Goal: Task Accomplishment & Management: Use online tool/utility

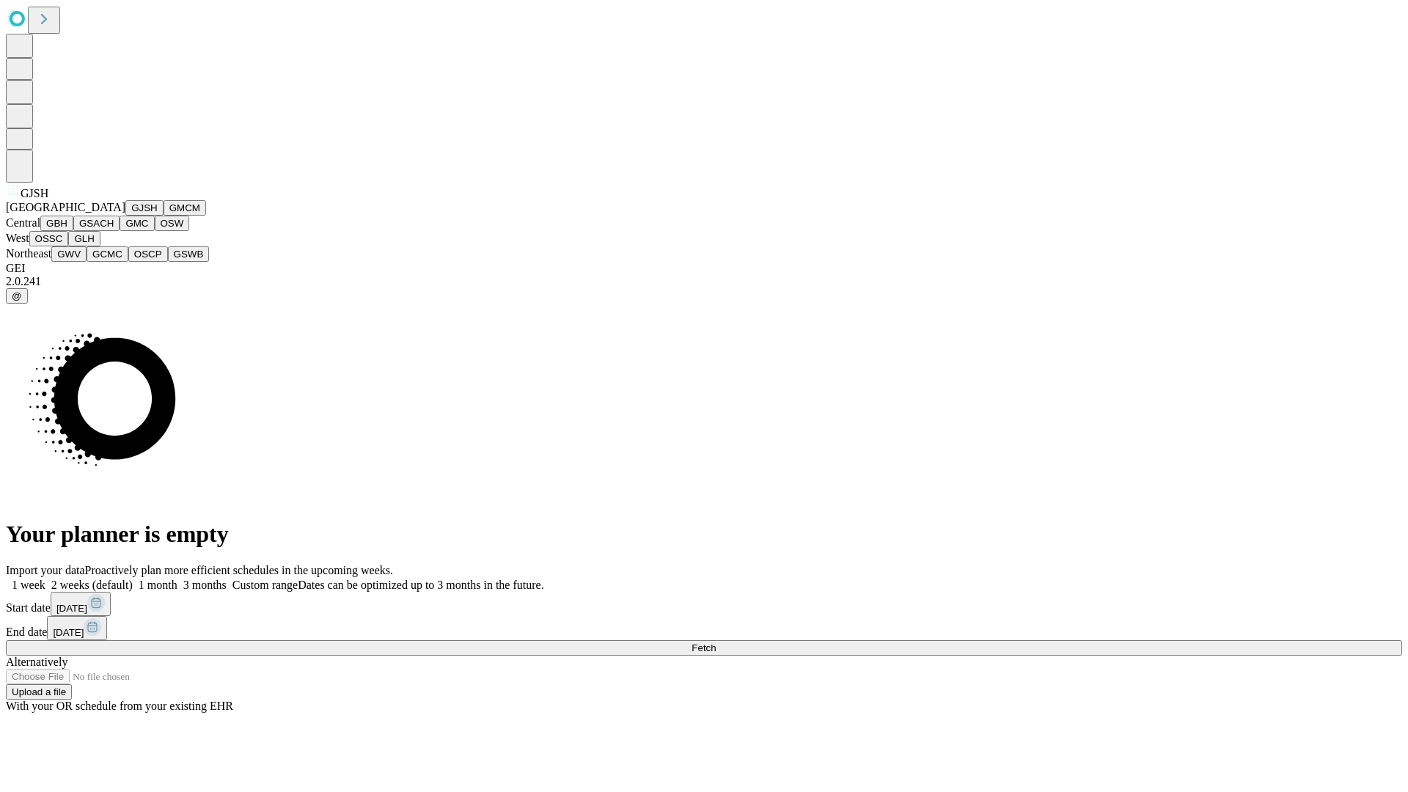
click at [125, 216] on button "GJSH" at bounding box center [144, 207] width 38 height 15
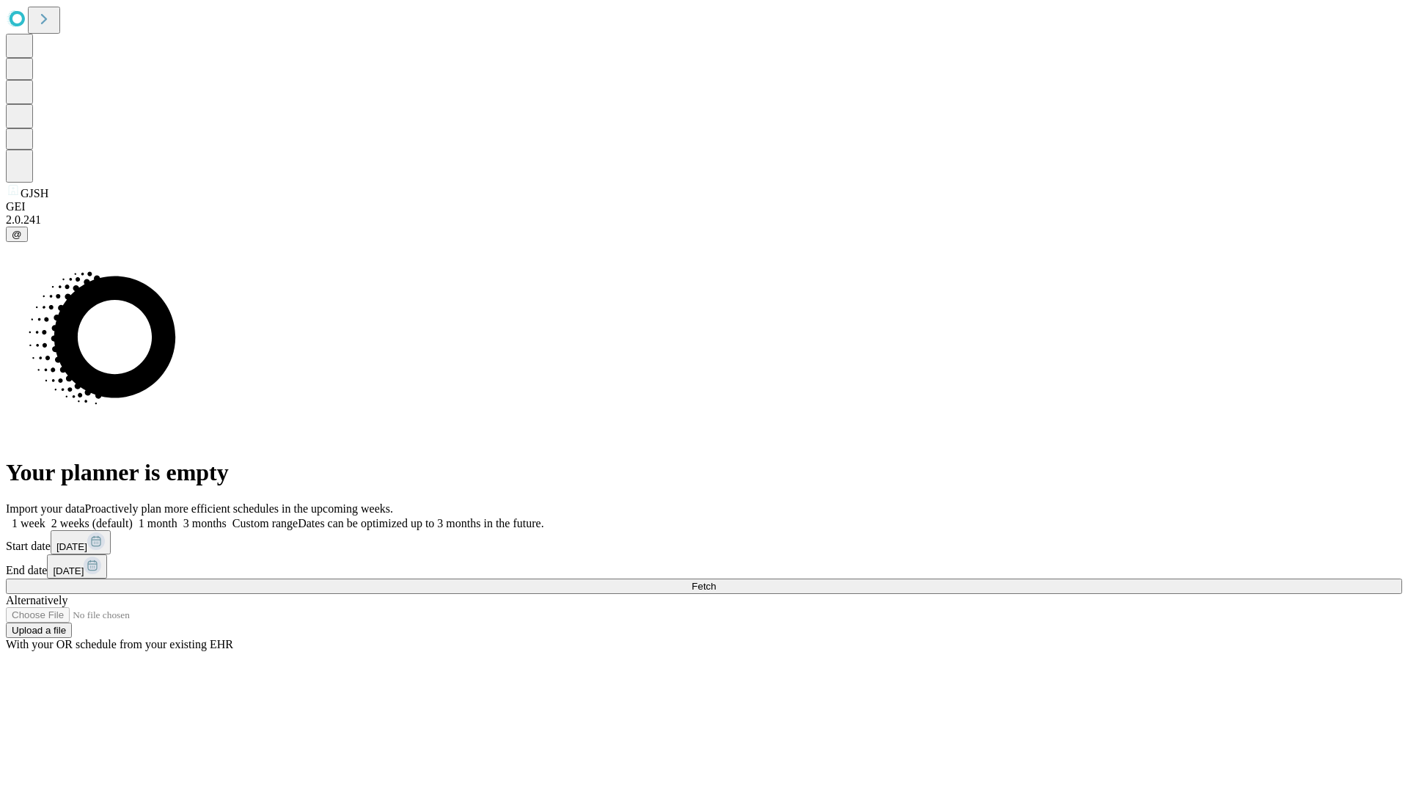
click at [45, 517] on label "1 week" at bounding box center [26, 523] width 40 height 12
click at [716, 581] on span "Fetch" at bounding box center [703, 586] width 24 height 11
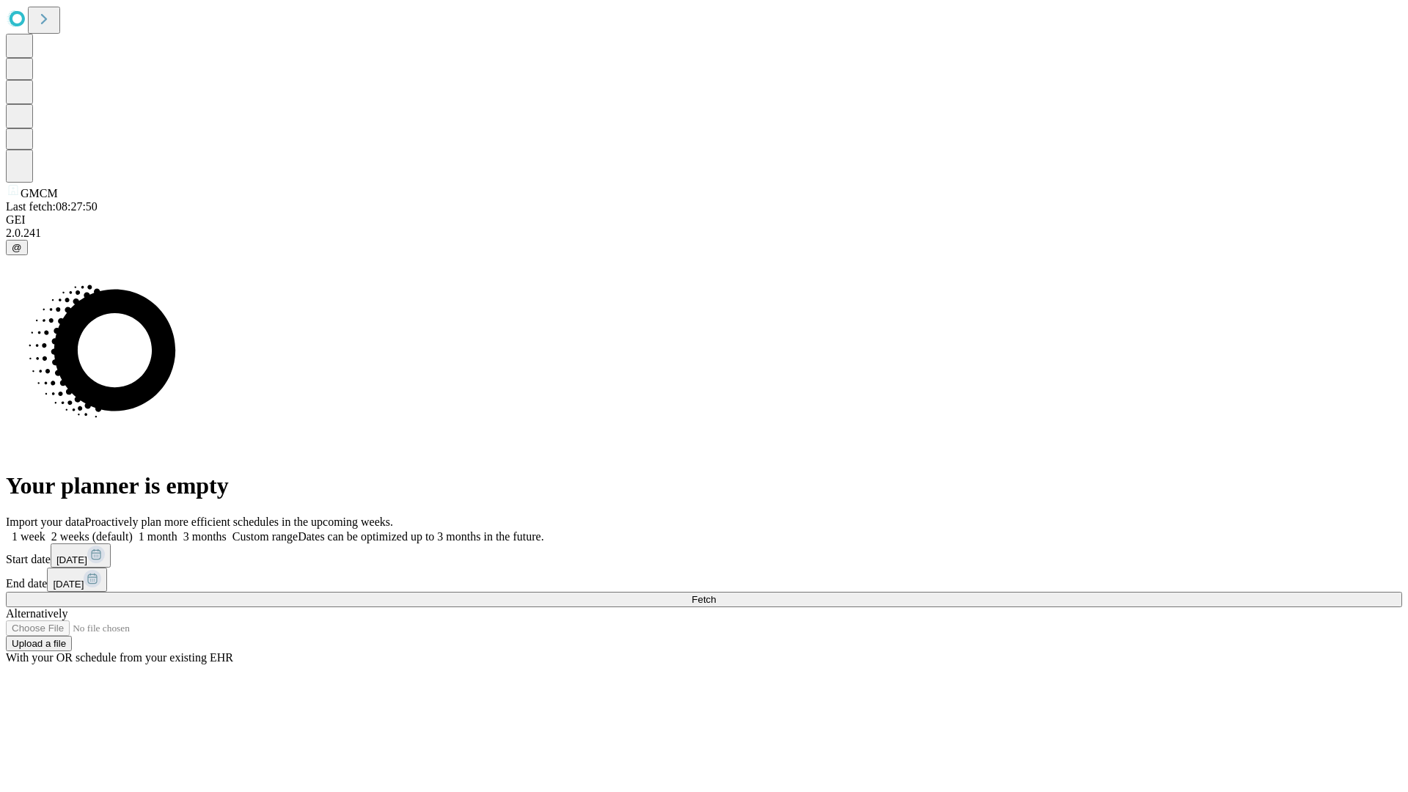
click at [45, 530] on label "1 week" at bounding box center [26, 536] width 40 height 12
click at [716, 594] on span "Fetch" at bounding box center [703, 599] width 24 height 11
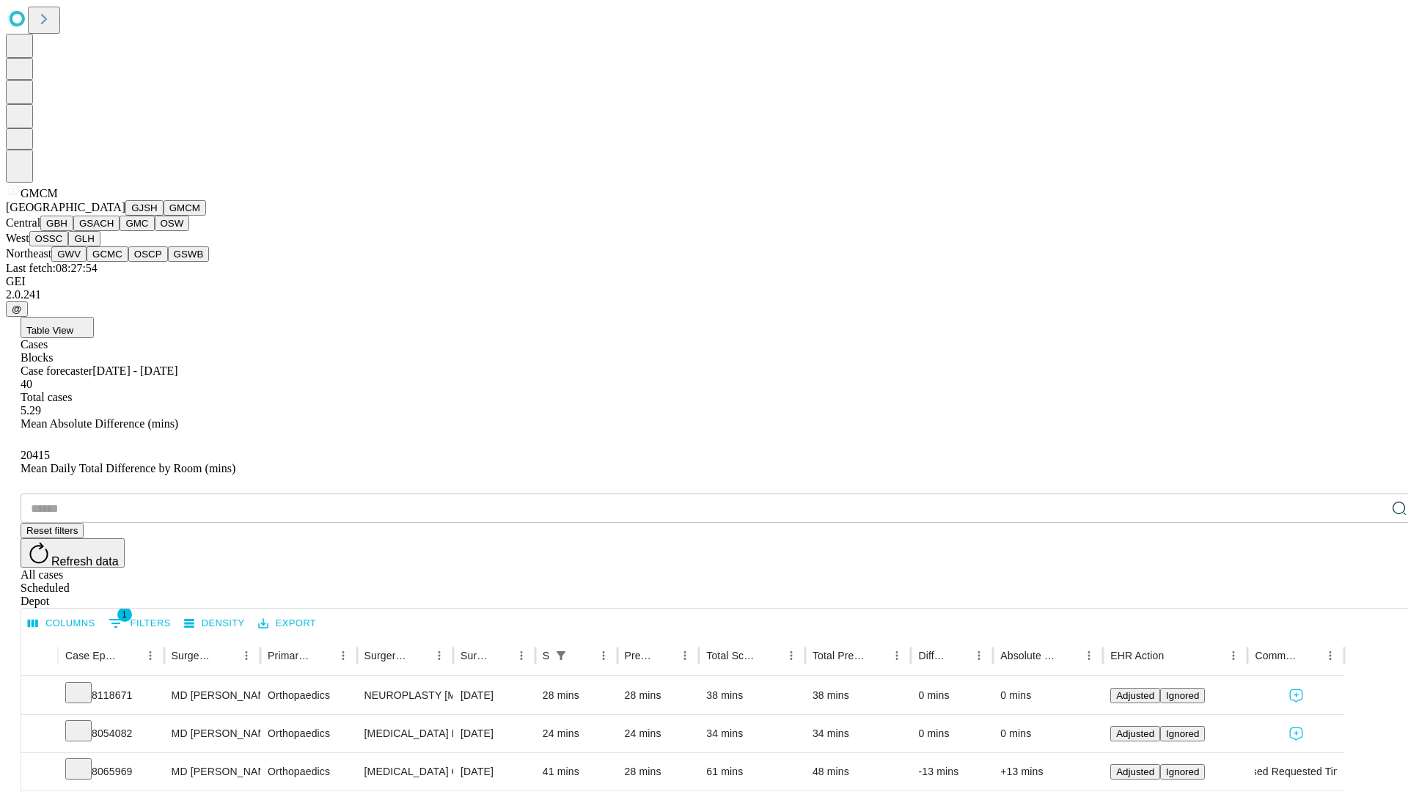
click at [73, 231] on button "GBH" at bounding box center [56, 223] width 33 height 15
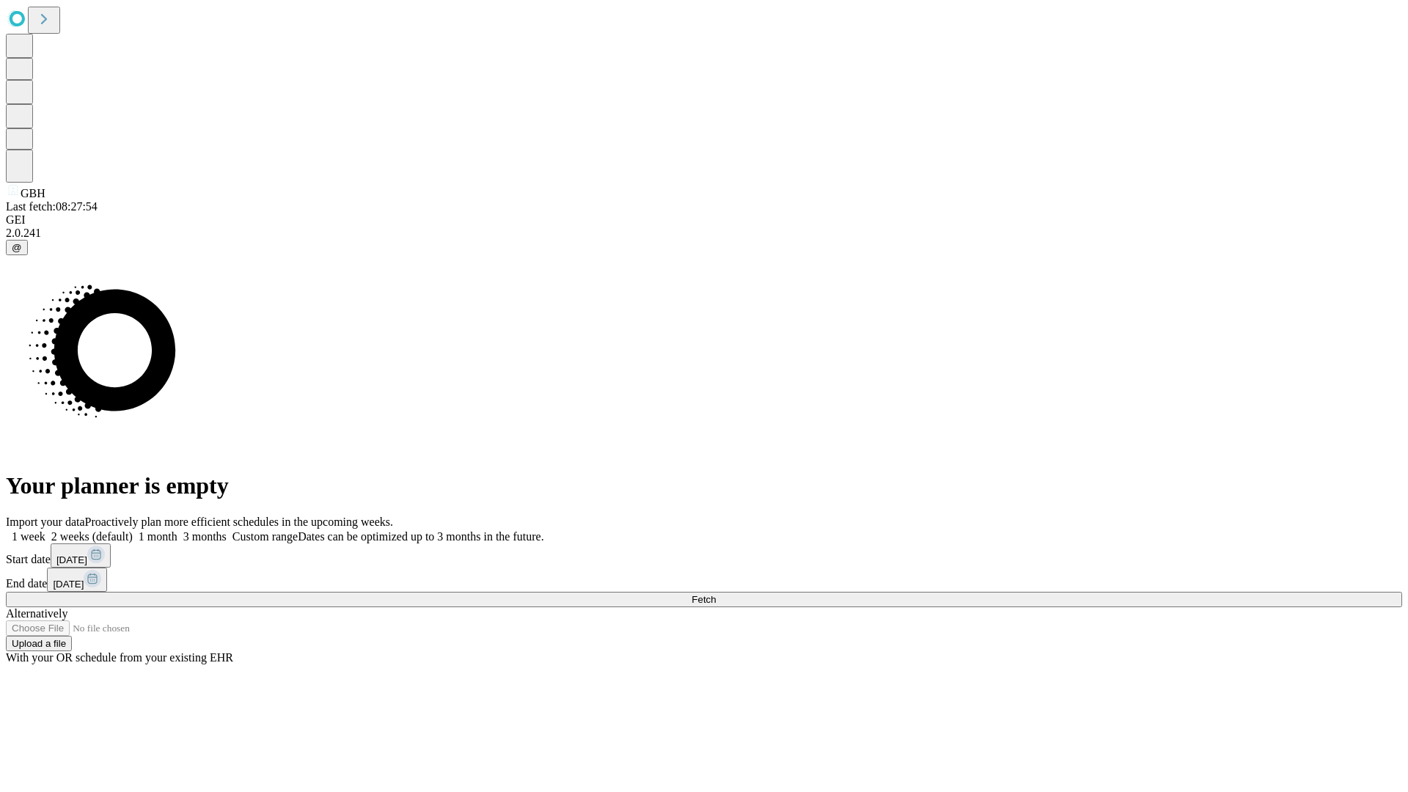
click at [716, 594] on span "Fetch" at bounding box center [703, 599] width 24 height 11
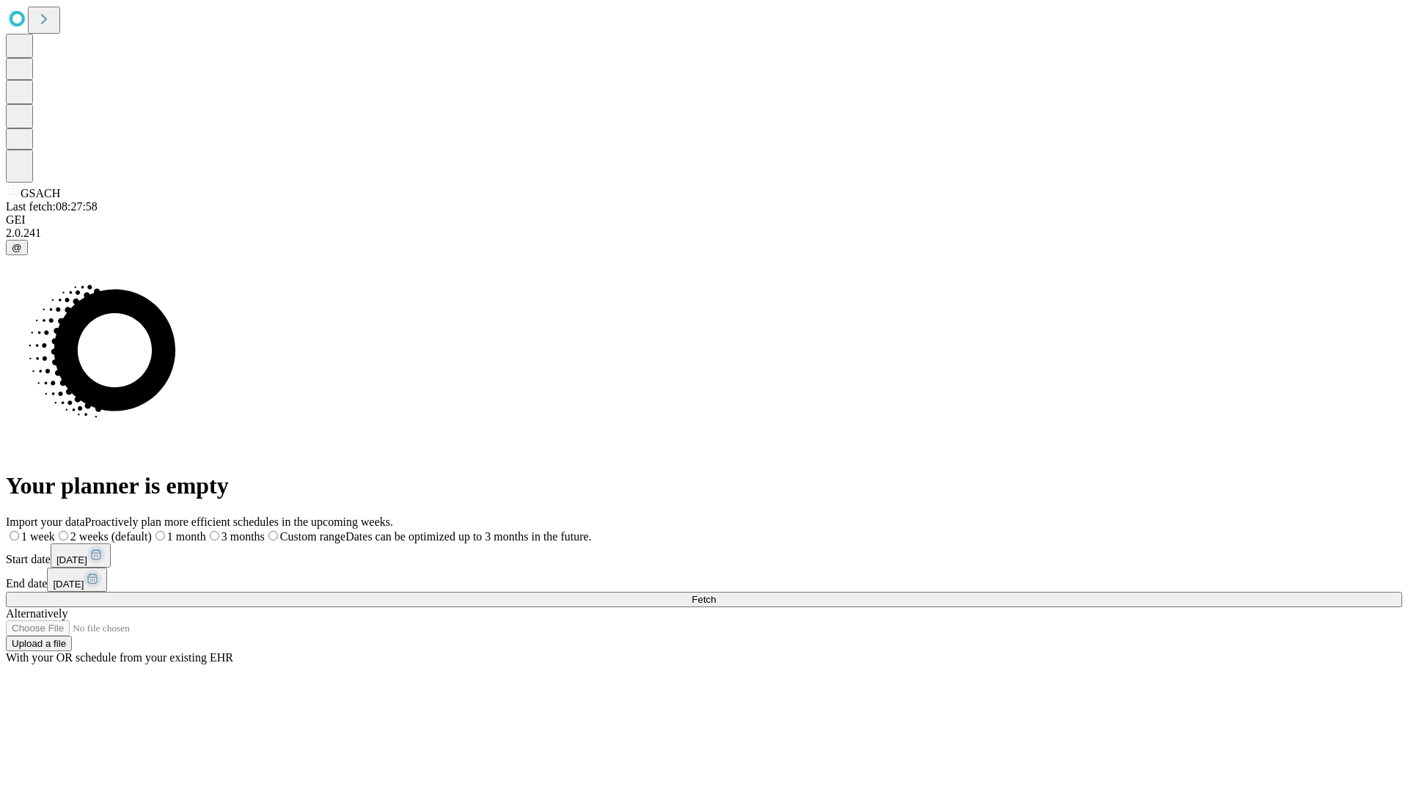
click at [55, 530] on label "1 week" at bounding box center [30, 536] width 49 height 12
click at [716, 594] on span "Fetch" at bounding box center [703, 599] width 24 height 11
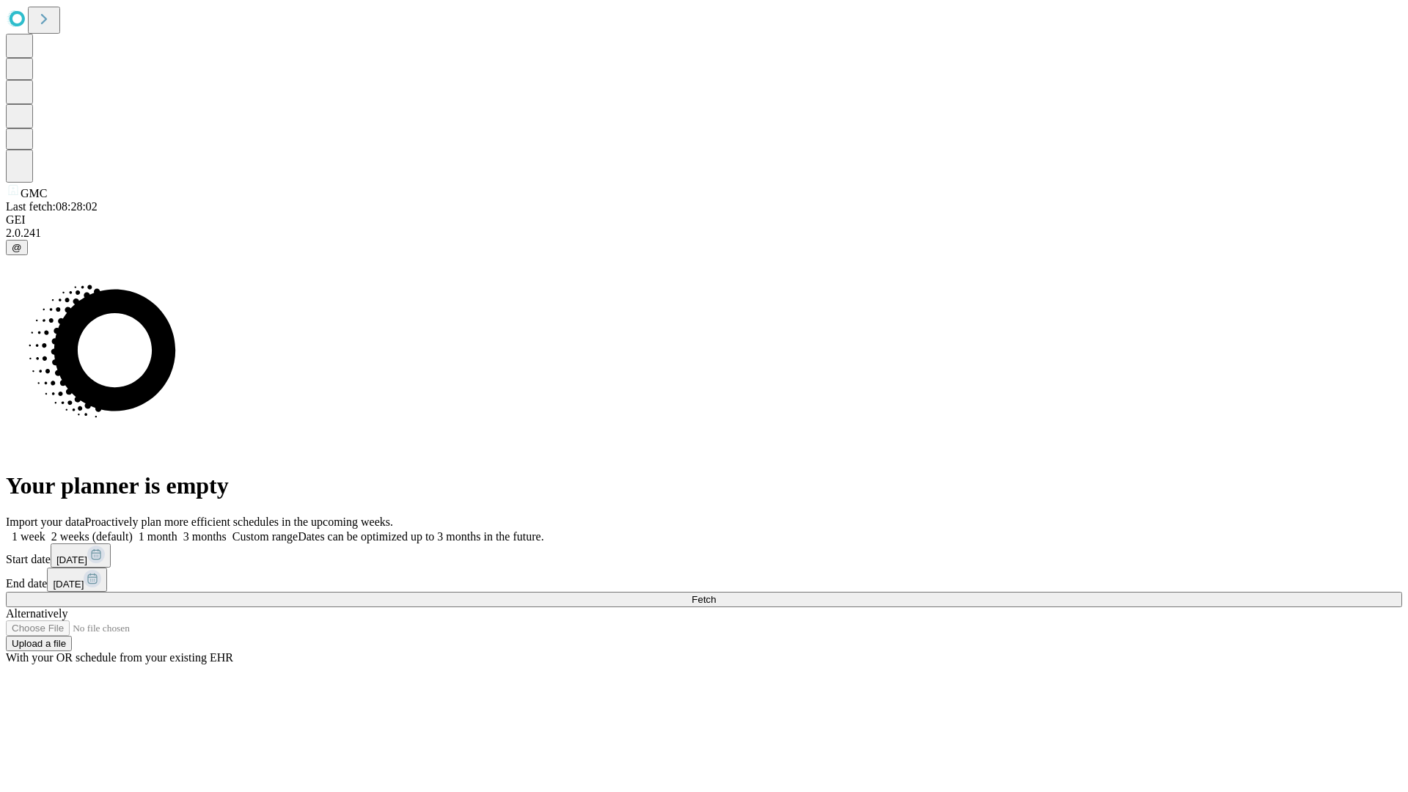
click at [45, 530] on label "1 week" at bounding box center [26, 536] width 40 height 12
click at [716, 594] on span "Fetch" at bounding box center [703, 599] width 24 height 11
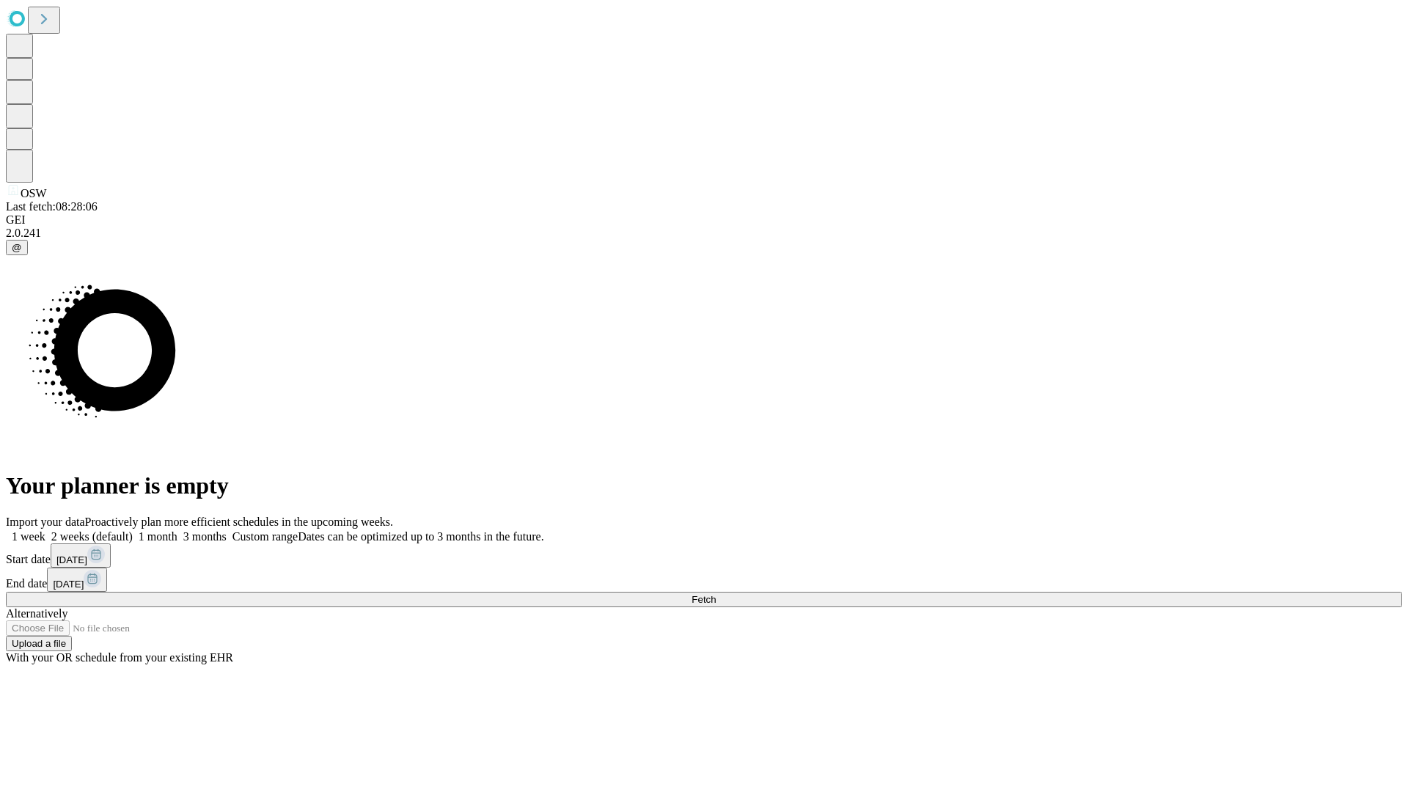
click at [45, 530] on label "1 week" at bounding box center [26, 536] width 40 height 12
click at [716, 594] on span "Fetch" at bounding box center [703, 599] width 24 height 11
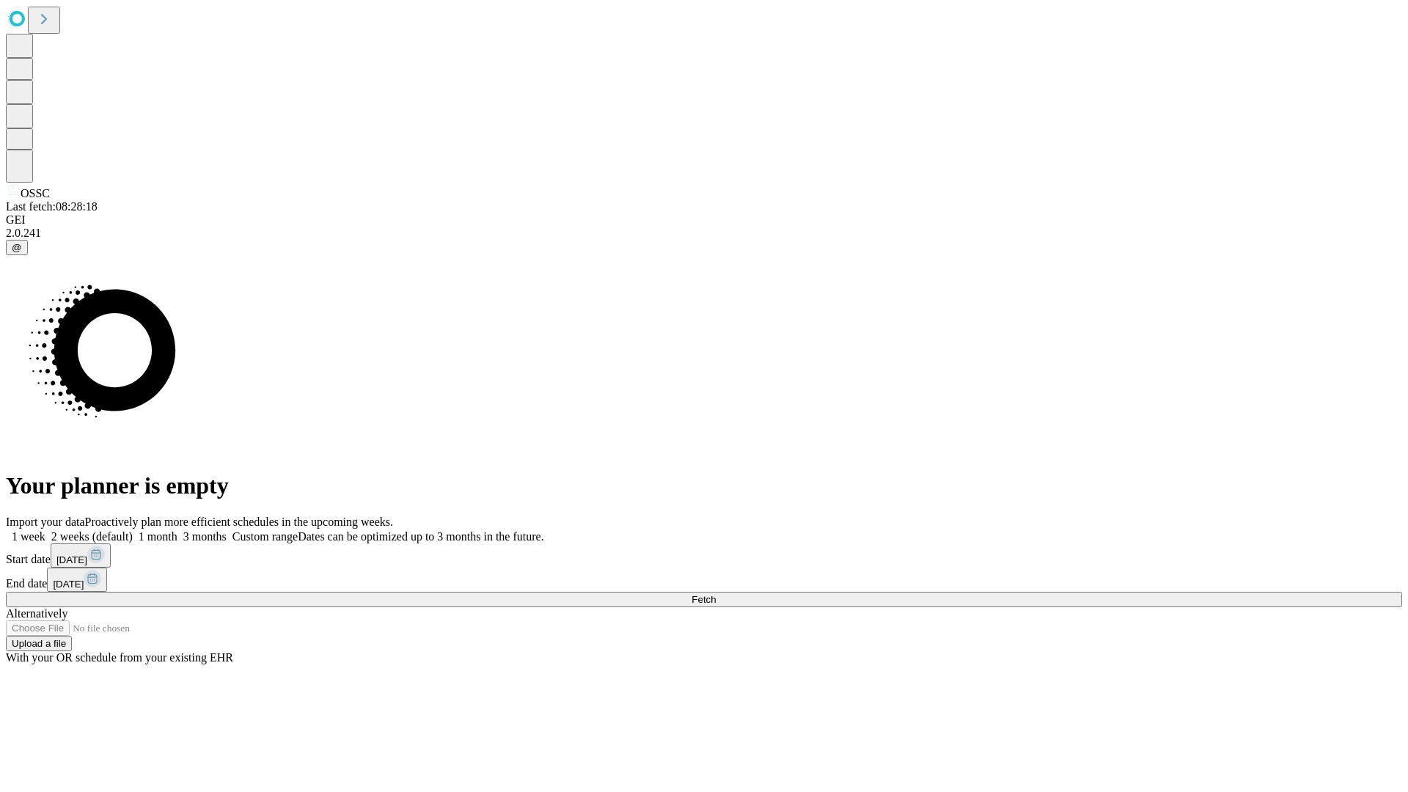
click at [45, 530] on label "1 week" at bounding box center [26, 536] width 40 height 12
click at [716, 594] on span "Fetch" at bounding box center [703, 599] width 24 height 11
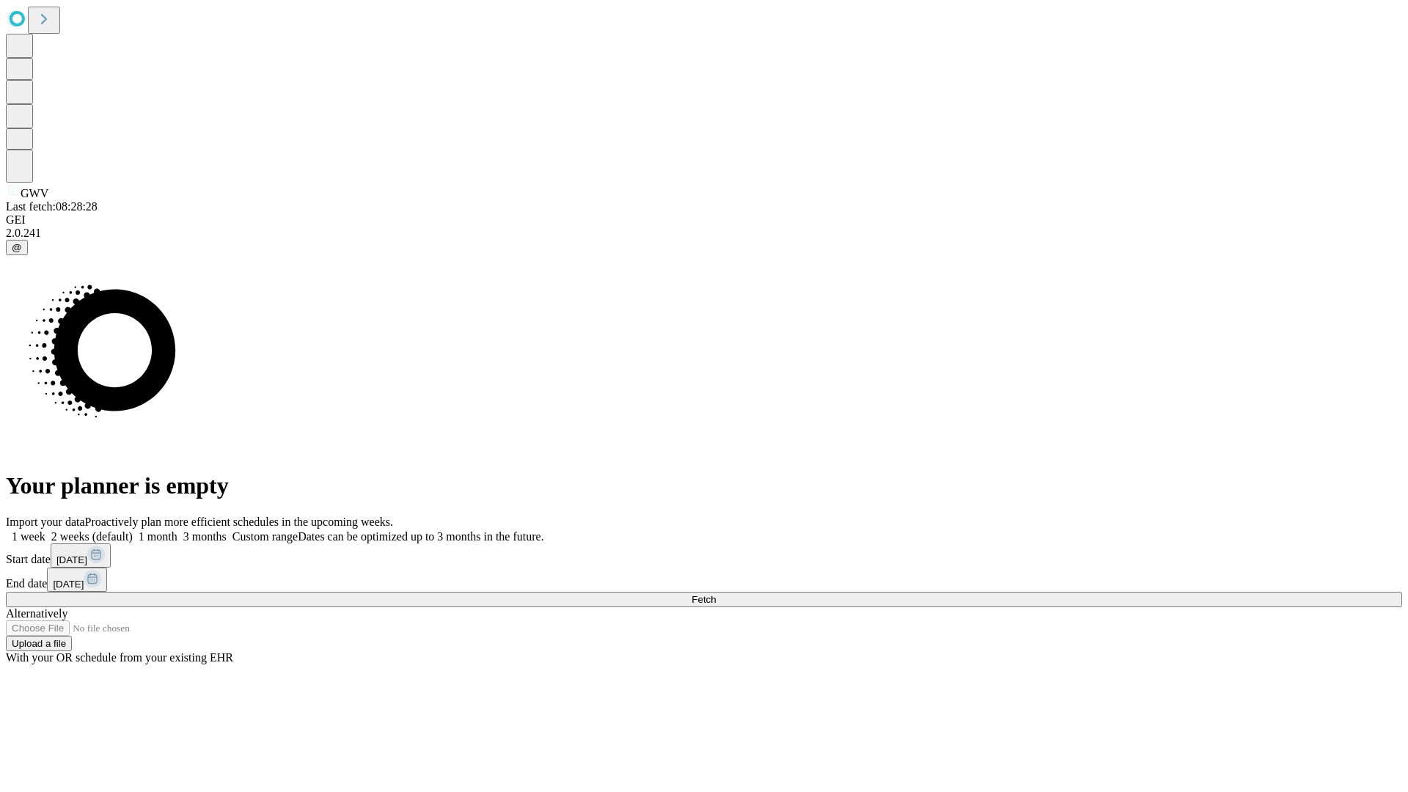
click at [45, 530] on label "1 week" at bounding box center [26, 536] width 40 height 12
click at [716, 594] on span "Fetch" at bounding box center [703, 599] width 24 height 11
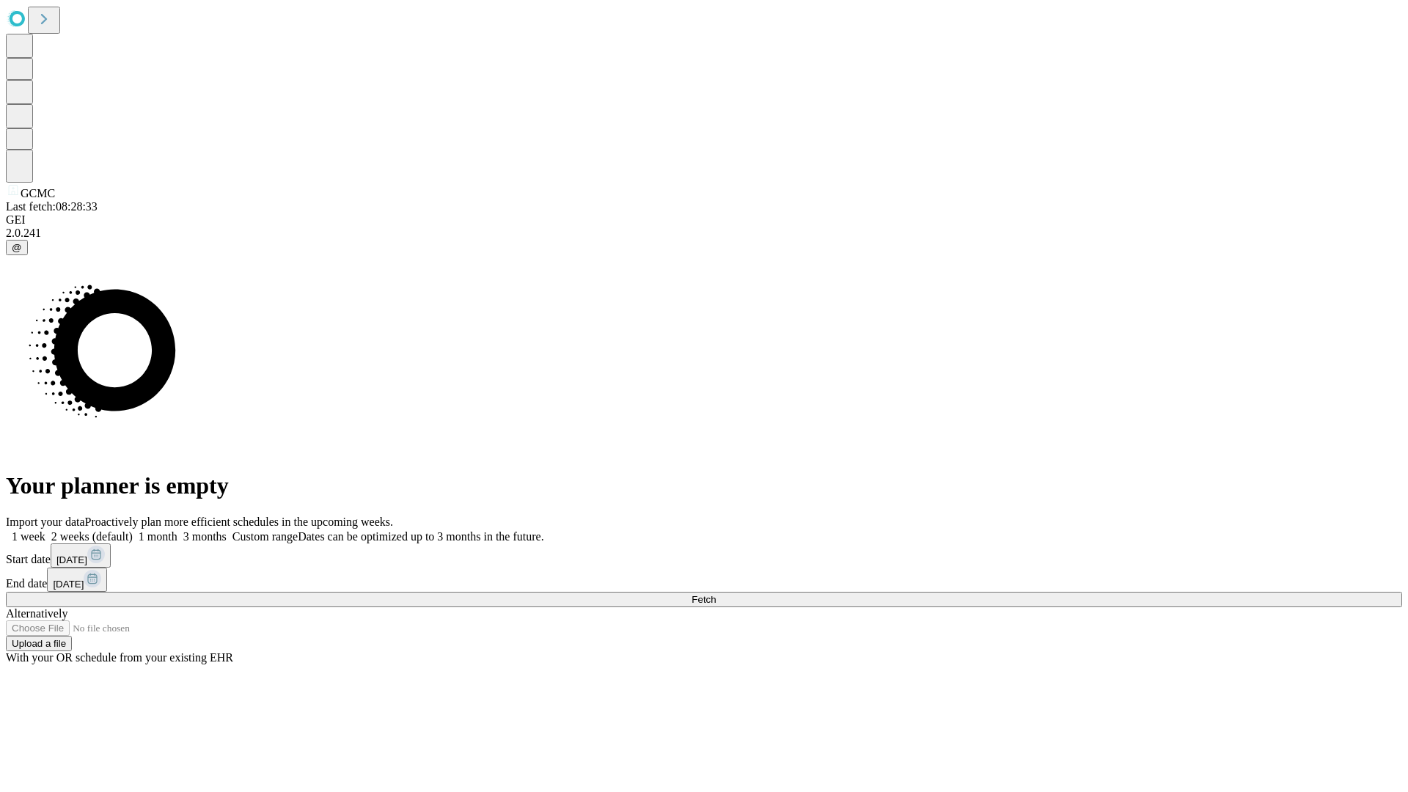
click at [45, 530] on label "1 week" at bounding box center [26, 536] width 40 height 12
click at [716, 594] on span "Fetch" at bounding box center [703, 599] width 24 height 11
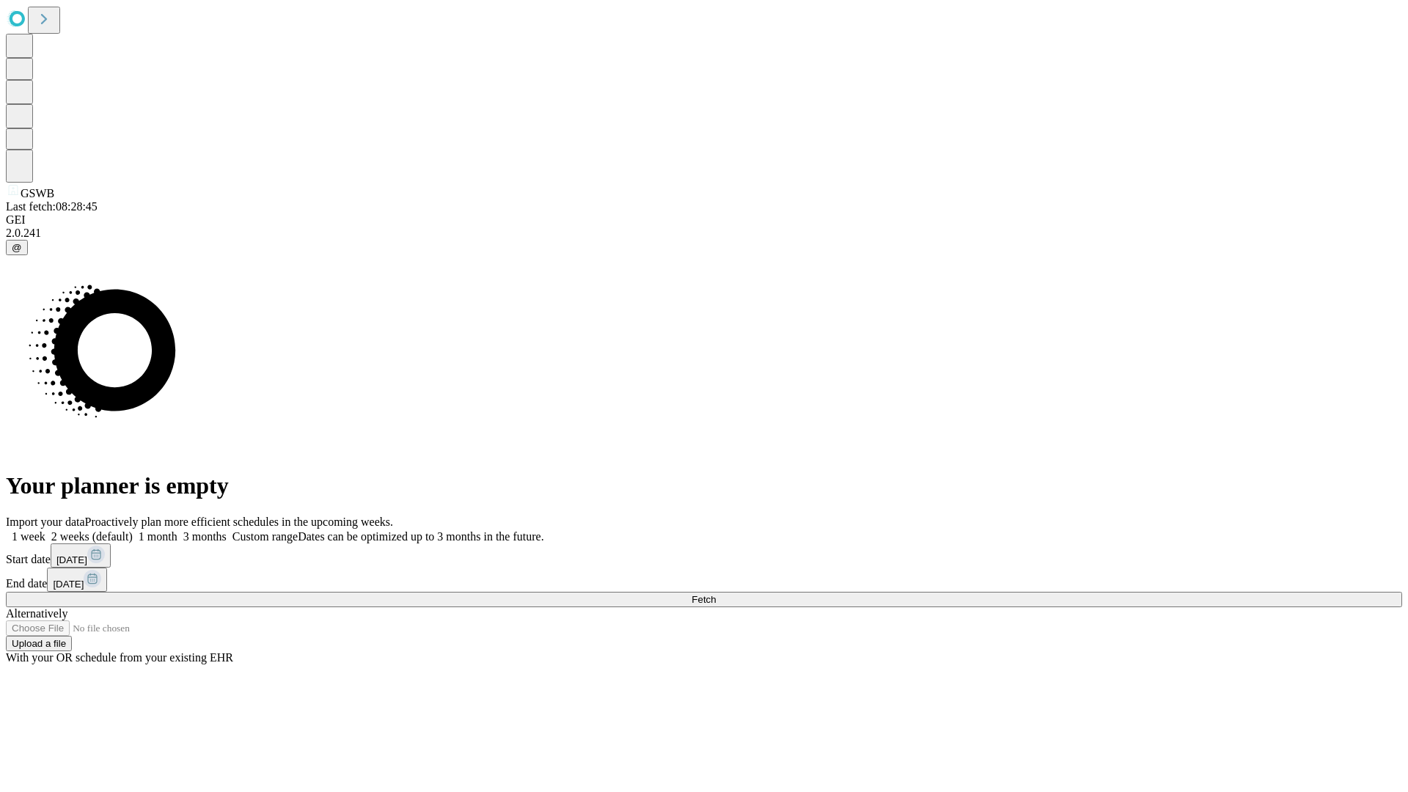
click at [45, 530] on label "1 week" at bounding box center [26, 536] width 40 height 12
click at [716, 594] on span "Fetch" at bounding box center [703, 599] width 24 height 11
